Goal: Task Accomplishment & Management: Complete application form

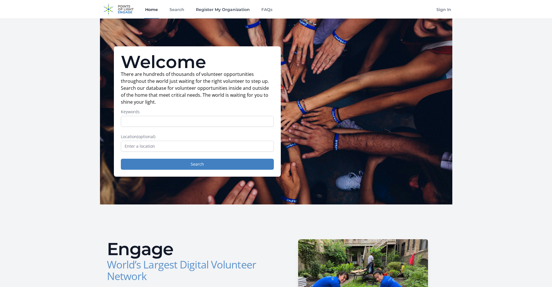
click at [204, 5] on link "Register My Organization" at bounding box center [223, 9] width 56 height 19
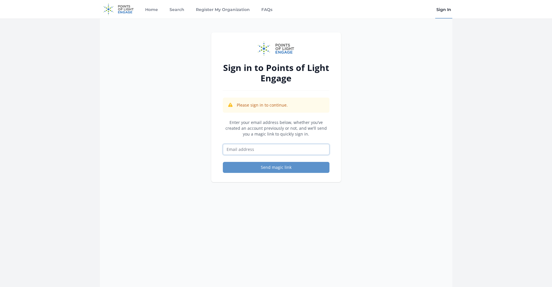
click at [284, 151] on input "Email address" at bounding box center [276, 149] width 107 height 11
type input "toudy@nca-mn.org"
click at [276, 169] on button "Send magic link" at bounding box center [276, 167] width 107 height 11
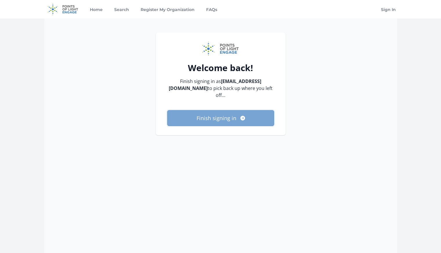
click at [234, 112] on button "Finish signing in" at bounding box center [220, 118] width 107 height 16
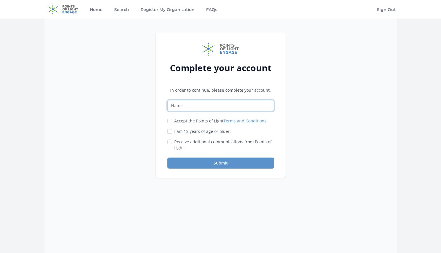
click at [241, 107] on input "Name" at bounding box center [220, 105] width 107 height 11
type input "[PERSON_NAME]"
click at [167, 120] on input "Accept the Points of Light Terms and Conditions" at bounding box center [169, 120] width 5 height 5
checkbox input "true"
click at [169, 130] on input "I am 13 years of age or older." at bounding box center [169, 131] width 5 height 5
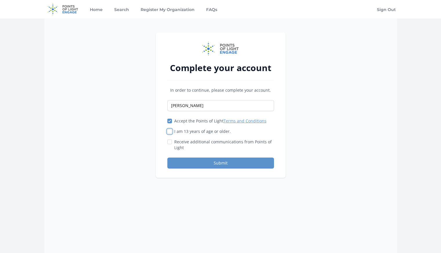
checkbox input "true"
click at [195, 162] on button "Submit" at bounding box center [220, 162] width 107 height 11
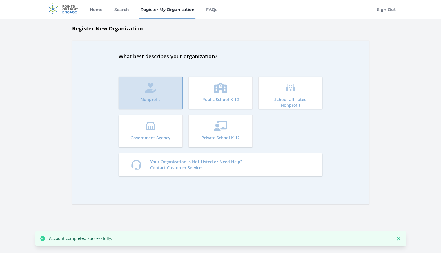
click at [156, 96] on p "Nonprofit" at bounding box center [150, 99] width 20 height 6
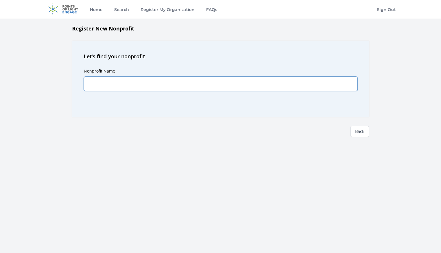
click at [151, 85] on input "Nonprofit Name" at bounding box center [220, 83] width 273 height 14
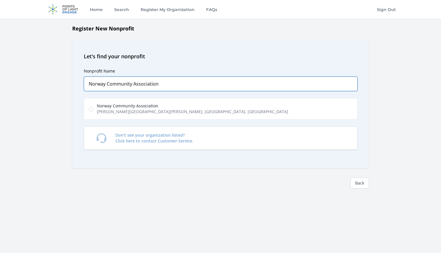
type input "Norway Community Association"
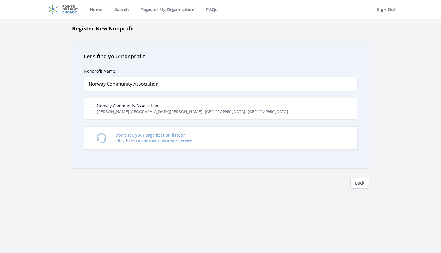
click at [157, 109] on span "Phalen Boulevard, Saint Paul, MN, USA" at bounding box center [192, 112] width 191 height 6
click at [93, 109] on input "Norway Community Association Phalen Boulevard, Saint Paul, MN, USA" at bounding box center [91, 109] width 5 height 5
radio input "true"
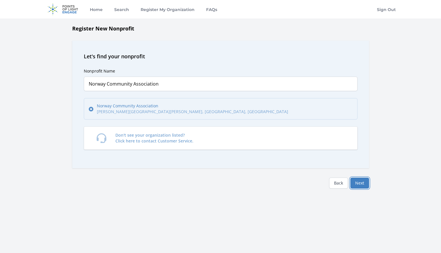
click at [362, 185] on button "Next" at bounding box center [359, 182] width 19 height 11
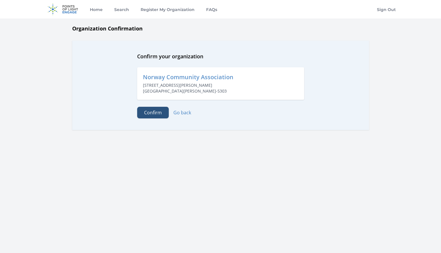
click at [147, 109] on button "Confirm" at bounding box center [153, 113] width 32 height 12
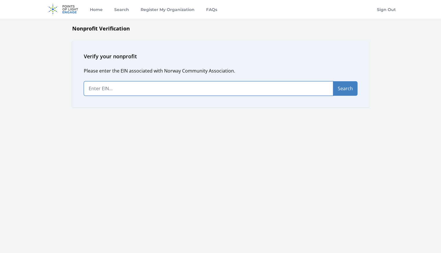
click at [165, 93] on input "text" at bounding box center [208, 88] width 249 height 14
click at [204, 91] on input "text" at bounding box center [208, 88] width 249 height 14
paste input "99-0736641"
click at [88, 89] on input "99-0736641" at bounding box center [208, 88] width 249 height 14
type input "99-0736641"
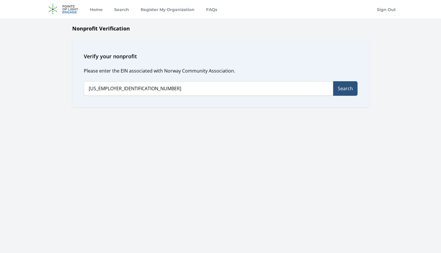
click at [340, 89] on button "Search" at bounding box center [345, 88] width 24 height 14
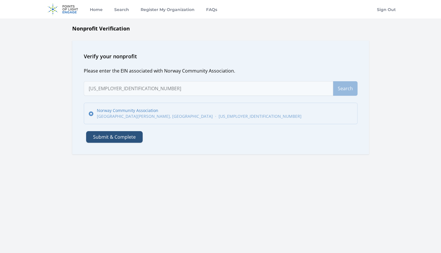
click at [120, 140] on button "Submit & Complete" at bounding box center [114, 137] width 56 height 12
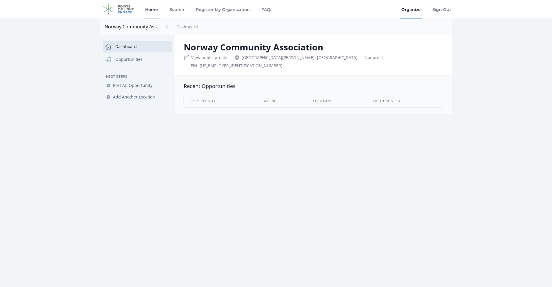
click at [153, 7] on link "Home" at bounding box center [151, 9] width 15 height 19
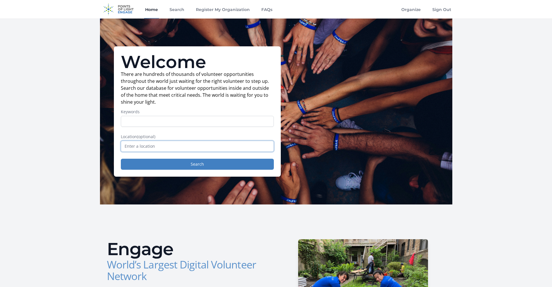
click at [170, 143] on input "text" at bounding box center [197, 146] width 153 height 11
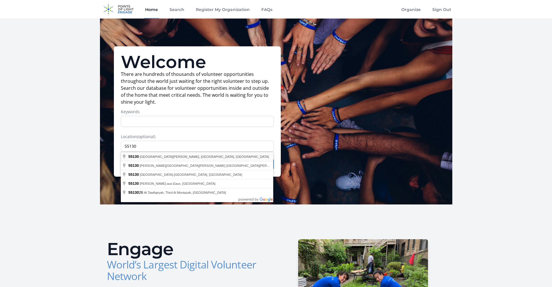
type input "[GEOGRAPHIC_DATA][PERSON_NAME], [GEOGRAPHIC_DATA]"
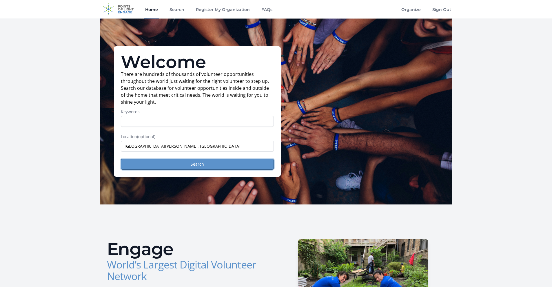
click at [206, 161] on button "Search" at bounding box center [197, 164] width 153 height 11
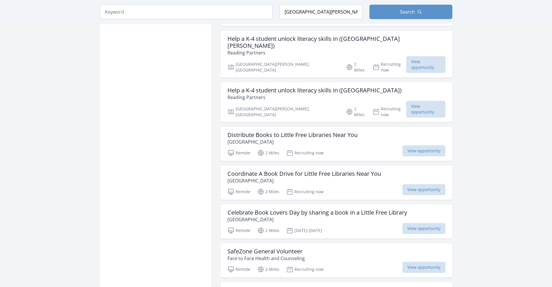
scroll to position [608, 0]
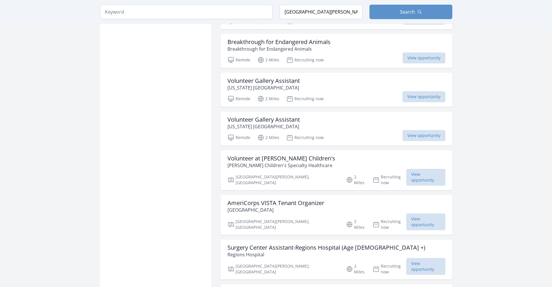
scroll to position [1130, 0]
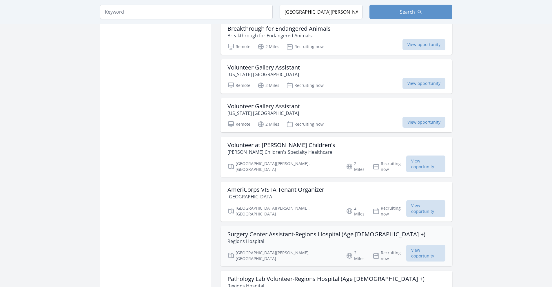
click at [298, 231] on h3 "Surgery Center Assistant-Regions Hospital (Age [DEMOGRAPHIC_DATA] +)" at bounding box center [326, 234] width 198 height 7
click at [144, 15] on input "search" at bounding box center [186, 12] width 173 height 14
type input "law"
click button "submit" at bounding box center [0, 0] width 0 height 0
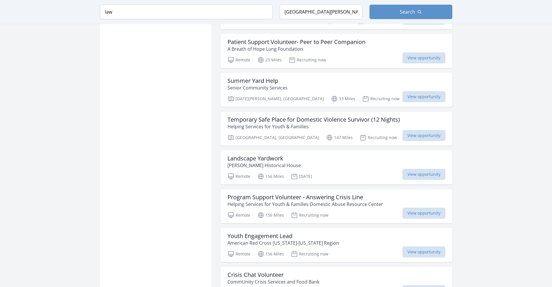
scroll to position [1332, 0]
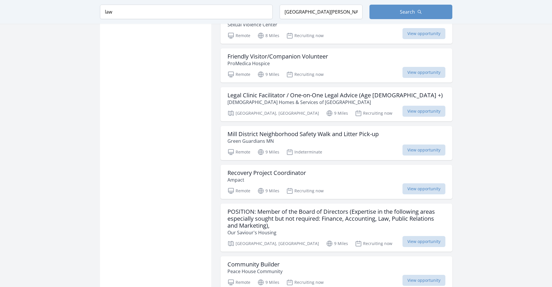
scroll to position [550, 0]
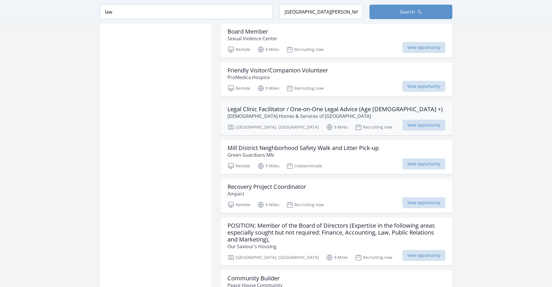
click at [363, 106] on h3 "Legal Clinic Facilitator / One-on-One Legal Advice (Age 21 +)" at bounding box center [334, 109] width 215 height 7
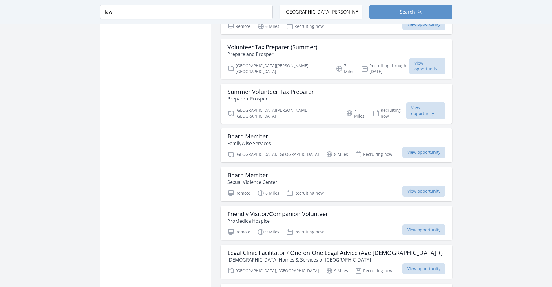
scroll to position [405, 0]
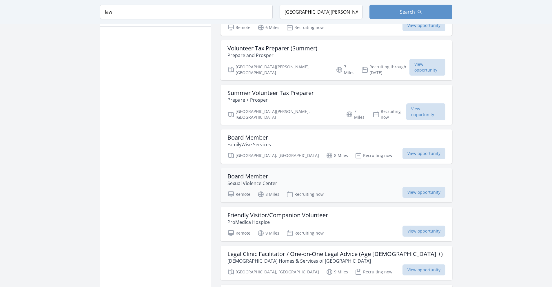
click at [256, 173] on h3 "Board Member" at bounding box center [252, 176] width 50 height 7
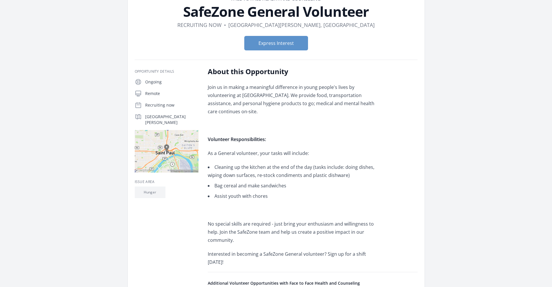
scroll to position [29, 0]
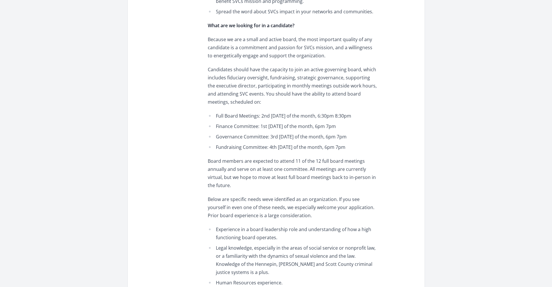
scroll to position [724, 0]
